Goal: Task Accomplishment & Management: Use online tool/utility

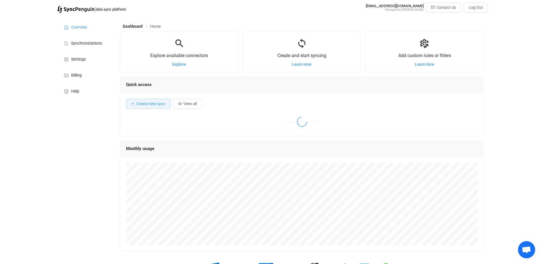
scroll to position [111, 364]
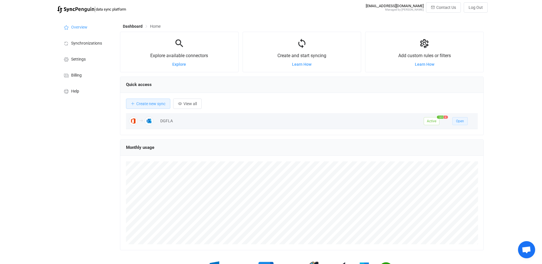
click at [465, 123] on button "Open" at bounding box center [459, 121] width 15 height 8
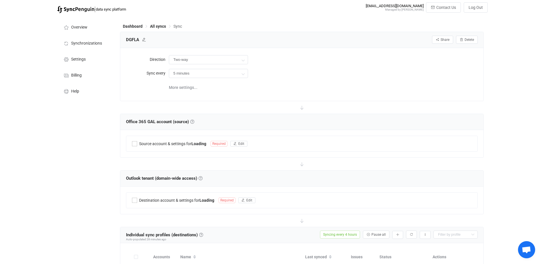
type input "Office 365 GAL → Outlook (one to many)"
type input "4 hours"
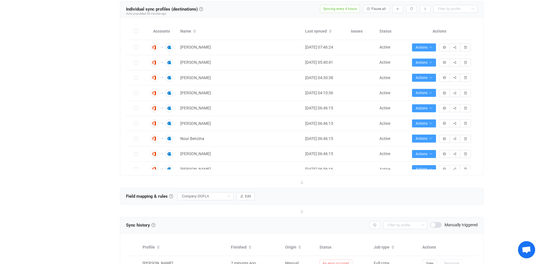
scroll to position [314, 0]
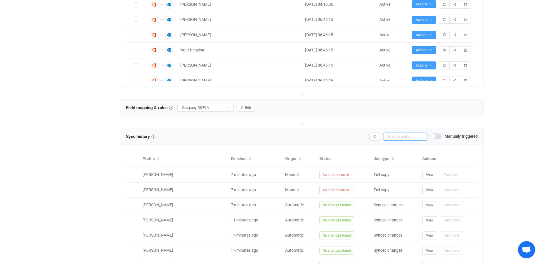
click at [412, 137] on input "text" at bounding box center [405, 137] width 44 height 8
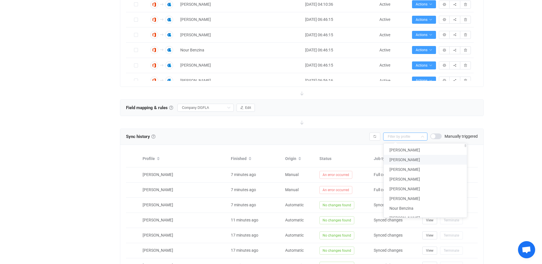
click at [410, 160] on span "[PERSON_NAME]" at bounding box center [404, 159] width 31 height 5
type input "[PERSON_NAME]"
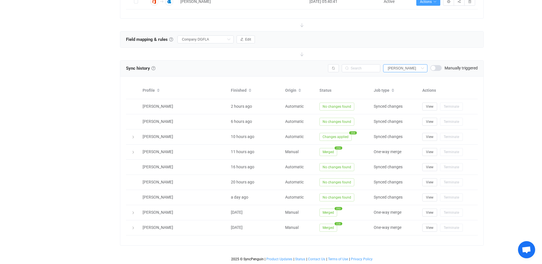
scroll to position [271, 0]
